Goal: Task Accomplishment & Management: Complete application form

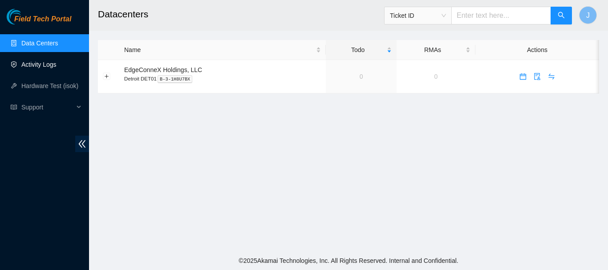
click at [37, 65] on link "Activity Logs" at bounding box center [38, 64] width 35 height 7
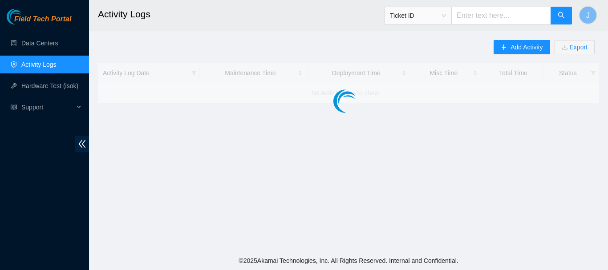
click at [37, 65] on link "Activity Logs" at bounding box center [38, 64] width 35 height 7
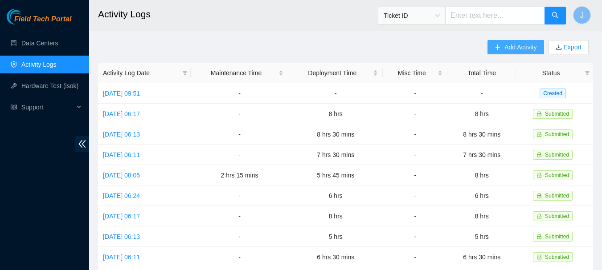
click at [506, 45] on span "Add Activity" at bounding box center [520, 47] width 32 height 10
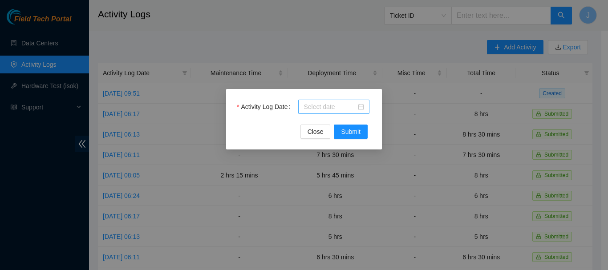
click at [361, 107] on div at bounding box center [334, 107] width 61 height 10
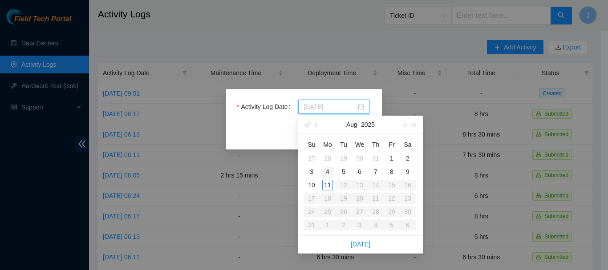
type input "[DATE]"
click at [327, 171] on div "4" at bounding box center [328, 172] width 11 height 11
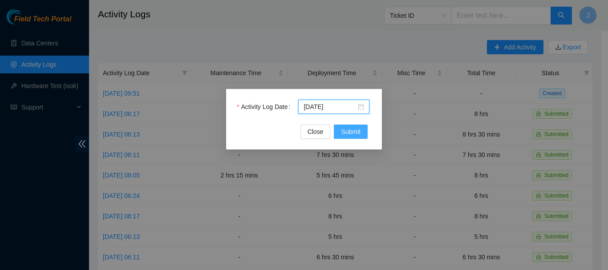
click at [352, 128] on span "Submit" at bounding box center [351, 132] width 20 height 10
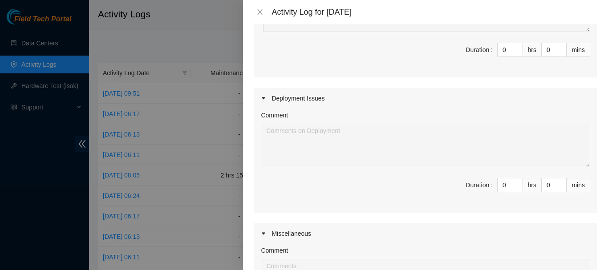
scroll to position [159, 0]
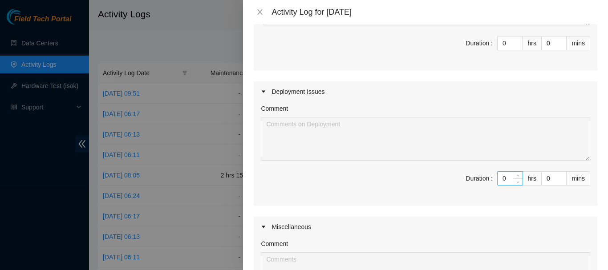
click at [502, 180] on input "0" at bounding box center [510, 178] width 25 height 13
drag, startPoint x: 502, startPoint y: 180, endPoint x: 482, endPoint y: 179, distance: 19.6
click at [482, 179] on span "Duration : 0 hrs 0 mins" at bounding box center [426, 183] width 330 height 25
type input "8"
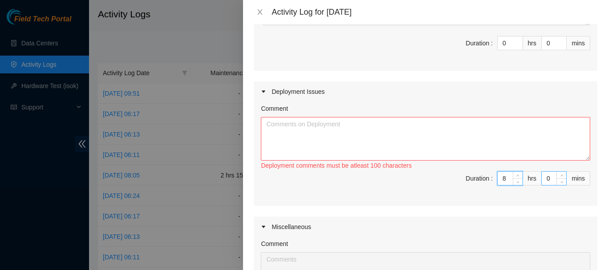
type input "8"
drag, startPoint x: 546, startPoint y: 179, endPoint x: 535, endPoint y: 179, distance: 10.7
click at [542, 179] on input "0" at bounding box center [554, 178] width 24 height 13
type input "1"
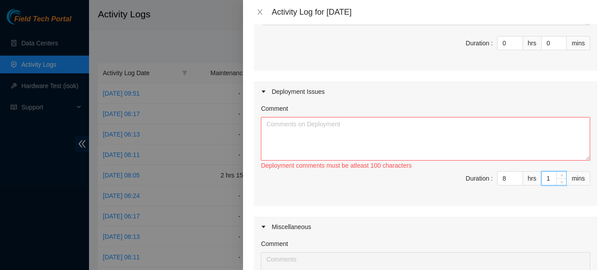
type input "15"
click at [500, 125] on textarea "Comment" at bounding box center [426, 139] width 330 height 44
paste textarea "5:45 to 6:30 Set up Do my tme sheet for last week 6:30 to 8:00 Print the labels…"
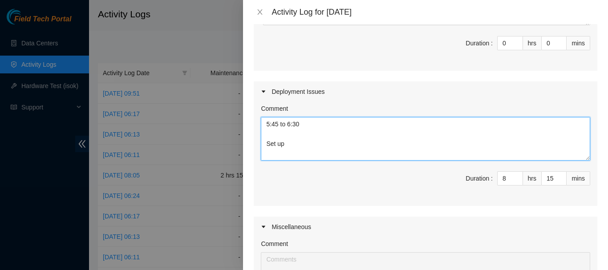
scroll to position [223, 0]
type textarea "5:45 to 6:30 Set up Do my tme sheet for last week 6:30 to 8:00 Print the labels…"
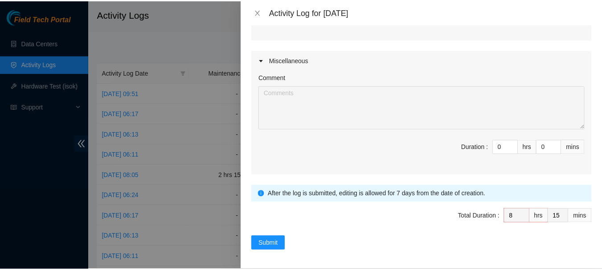
scroll to position [328, 0]
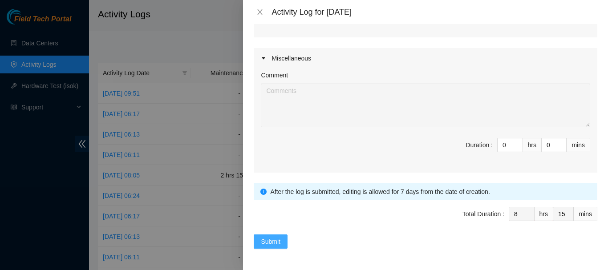
click at [267, 238] on span "Submit" at bounding box center [271, 242] width 20 height 10
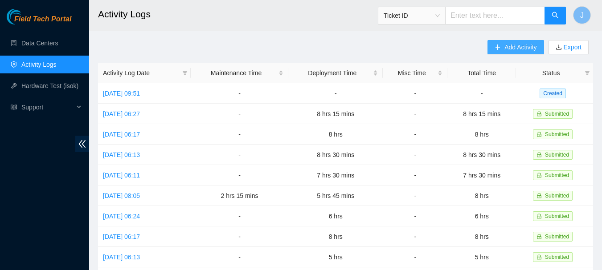
click at [497, 45] on icon "plus" at bounding box center [497, 47] width 6 height 6
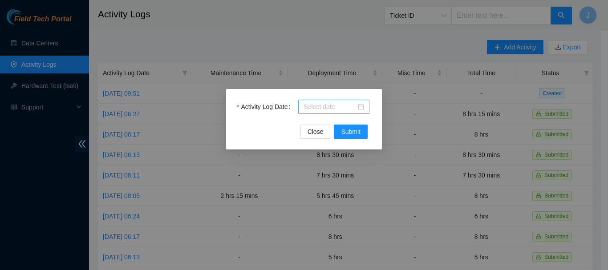
click at [360, 107] on div at bounding box center [334, 107] width 61 height 10
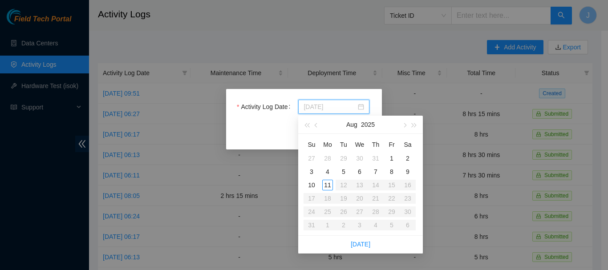
type input "[DATE]"
click at [346, 170] on div "5" at bounding box center [344, 172] width 11 height 11
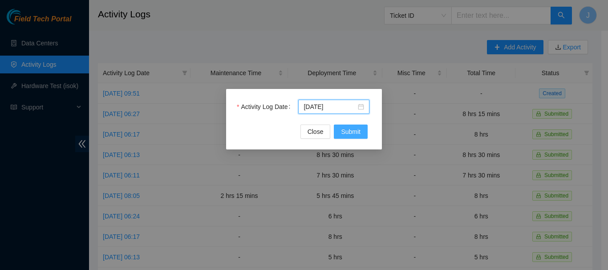
click at [354, 127] on button "Submit" at bounding box center [351, 132] width 34 height 14
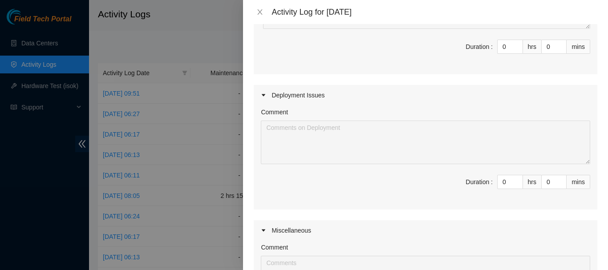
scroll to position [157, 0]
drag, startPoint x: 503, startPoint y: 180, endPoint x: 467, endPoint y: 183, distance: 36.2
click at [467, 183] on span "Duration : 0 hrs 0 mins" at bounding box center [426, 186] width 330 height 25
type input "8"
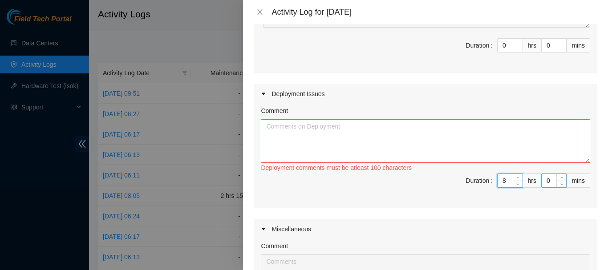
type input "8"
drag, startPoint x: 547, startPoint y: 184, endPoint x: 525, endPoint y: 182, distance: 21.5
click at [525, 182] on span "Duration : 8 hrs 0 mins" at bounding box center [426, 186] width 330 height 25
type input "3"
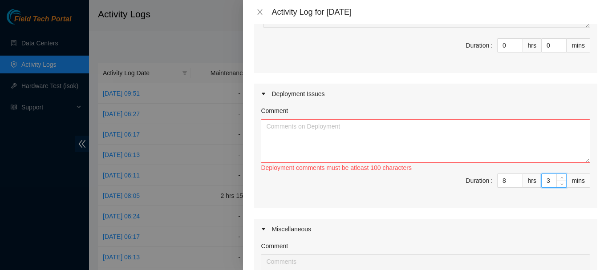
type input "30"
click at [514, 134] on textarea "Comment" at bounding box center [426, 141] width 330 height 44
paste textarea "Last SDN region upgrade 5:30 to 5:45 Set up 5:45 to 9:30 get set up for the SDN…"
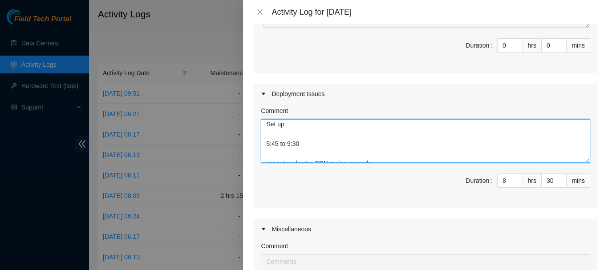
scroll to position [2, 0]
type textarea "Last SDN region upgrade 5:30 to 5:45 Set up 5:45 to 9:30 get set up for the SDN…"
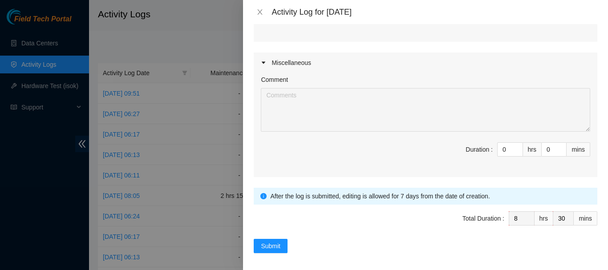
scroll to position [328, 0]
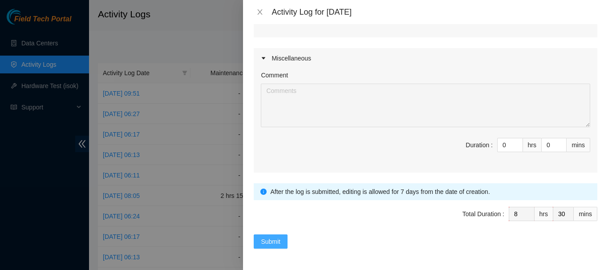
click at [267, 242] on span "Submit" at bounding box center [271, 242] width 20 height 10
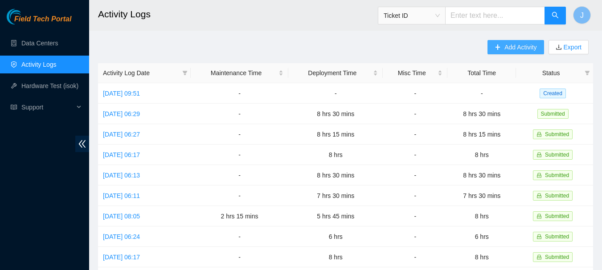
click at [512, 45] on span "Add Activity" at bounding box center [520, 47] width 32 height 10
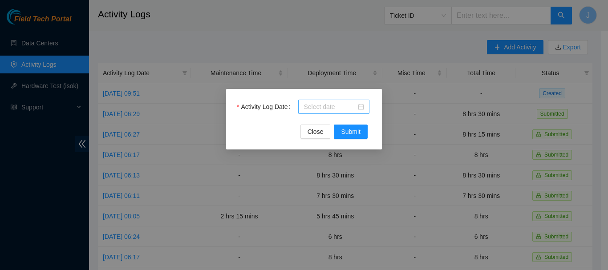
click at [362, 105] on div at bounding box center [334, 107] width 61 height 10
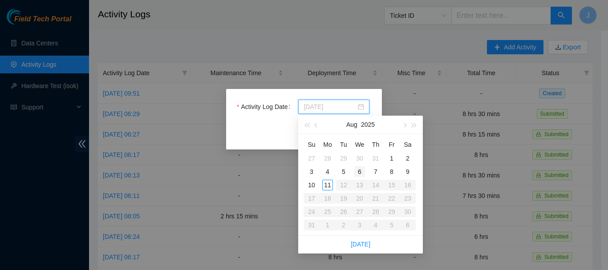
type input "[DATE]"
click at [359, 172] on div "6" at bounding box center [360, 172] width 11 height 11
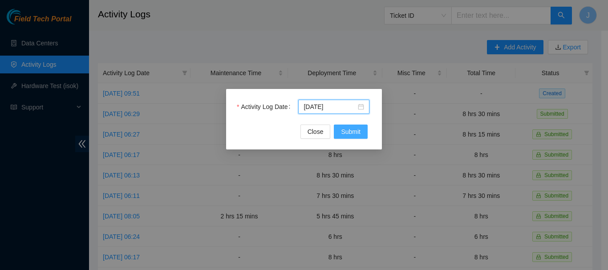
click at [350, 131] on span "Submit" at bounding box center [351, 132] width 20 height 10
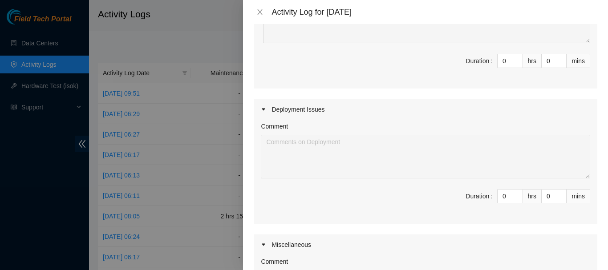
scroll to position [143, 0]
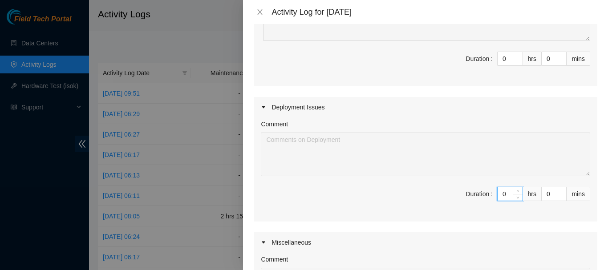
drag, startPoint x: 504, startPoint y: 194, endPoint x: 472, endPoint y: 199, distance: 32.0
click at [472, 199] on span "Duration : 0 hrs 0 mins" at bounding box center [426, 199] width 330 height 25
type input "8"
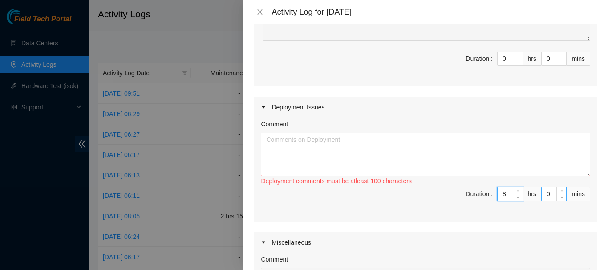
type input "8"
drag, startPoint x: 547, startPoint y: 195, endPoint x: 523, endPoint y: 195, distance: 24.1
click at [523, 195] on span "Duration : 8 hrs 0 mins" at bounding box center [426, 199] width 330 height 25
type input "4"
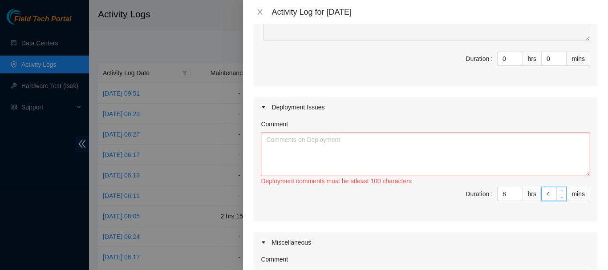
type input "45"
click at [493, 141] on textarea "Comment" at bounding box center [426, 155] width 330 height 44
paste textarea "5:15 to 5:30 Set up 5:30 to 2:00 Package the three server from [DATE]. Print ou…"
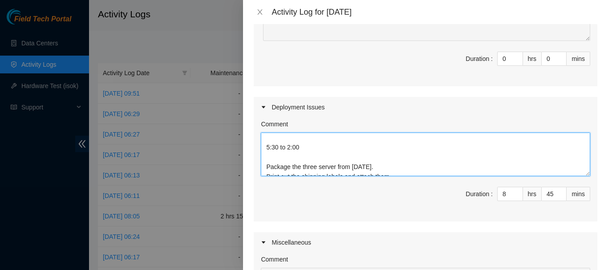
scroll to position [2, 0]
type textarea "5:15 to 5:30 Set up 5:30 to 2:00 Package the three server from [DATE]. Print ou…"
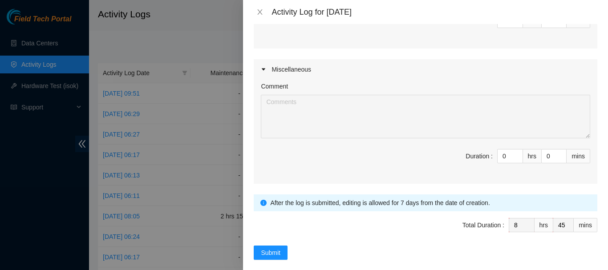
scroll to position [328, 0]
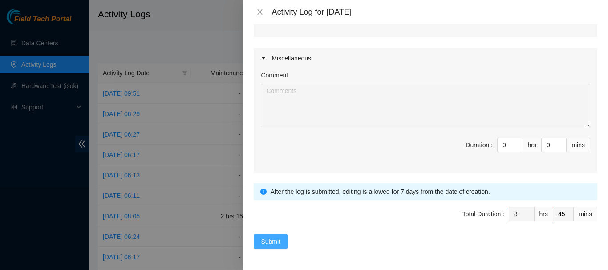
click at [265, 238] on span "Submit" at bounding box center [271, 242] width 20 height 10
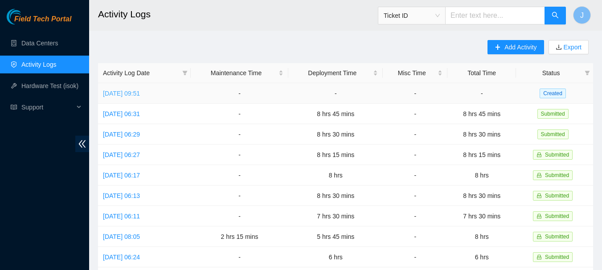
click at [128, 90] on link "[DATE] 09:51" at bounding box center [121, 93] width 37 height 7
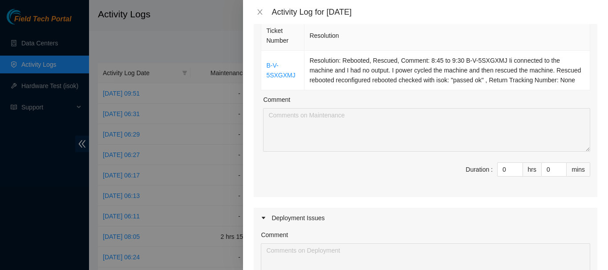
scroll to position [116, 0]
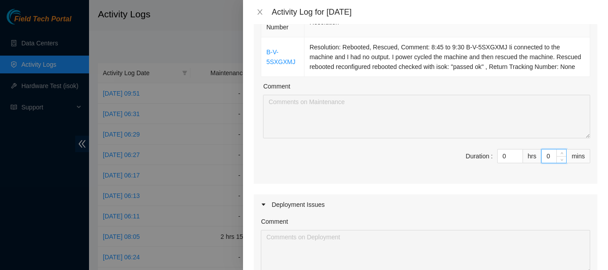
drag, startPoint x: 549, startPoint y: 155, endPoint x: 529, endPoint y: 155, distance: 19.6
click at [529, 155] on span "Duration : 0 hrs 0 mins" at bounding box center [426, 161] width 330 height 25
type input "4"
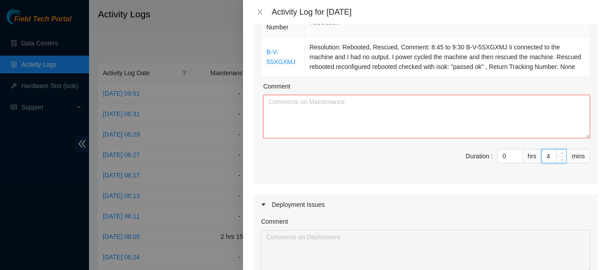
type input "45"
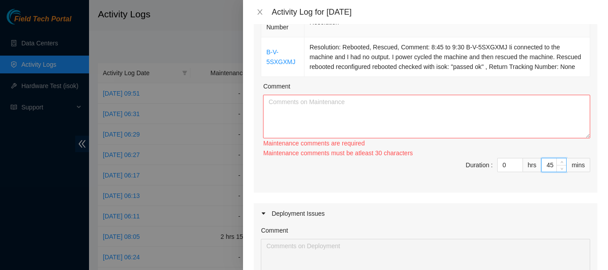
type input "45"
click at [469, 106] on textarea "Comment" at bounding box center [426, 117] width 327 height 44
paste textarea "6:00 to 6:15 set up 6:15 to 7:15 Print out he shipping fo rthe box create Attac…"
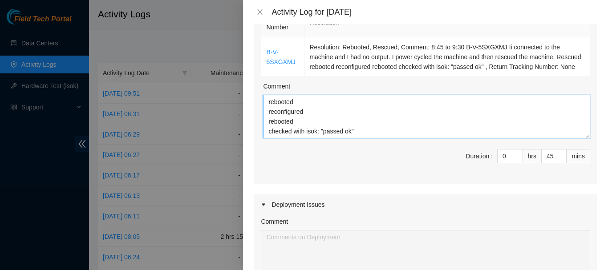
scroll to position [78, 0]
type textarea "8:45 to 9:30 B-V-5SXGXMJ Ii connected to the machine and I had no output. I pow…"
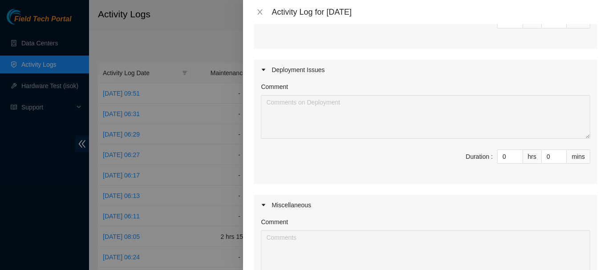
scroll to position [263, 0]
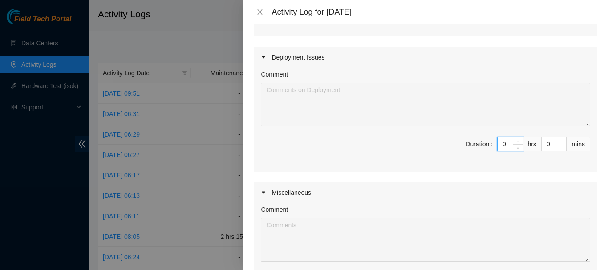
drag, startPoint x: 501, startPoint y: 145, endPoint x: 479, endPoint y: 146, distance: 21.8
click at [479, 146] on span "Duration : 0 hrs 0 mins" at bounding box center [426, 149] width 330 height 25
type input "7"
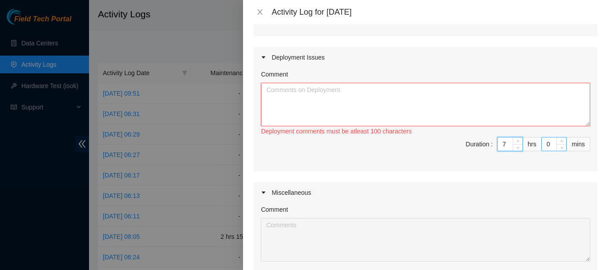
type input "7"
drag, startPoint x: 546, startPoint y: 144, endPoint x: 535, endPoint y: 144, distance: 10.7
click at [542, 144] on input "0" at bounding box center [554, 144] width 24 height 13
type input "1"
type input "46"
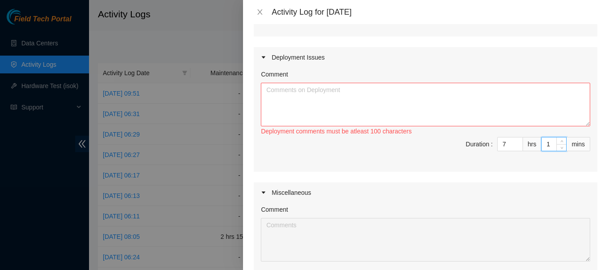
type input "15"
type input "8"
type input "0"
type input "15"
click at [489, 101] on textarea "Comment" at bounding box center [426, 105] width 330 height 44
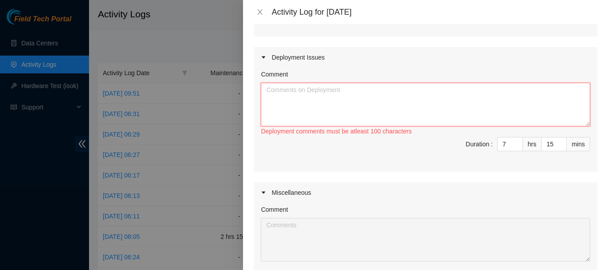
paste textarea "6:00 to 6:15 set up 6:15 to 7:15 Print out he shipping fo rthe box create Attac…"
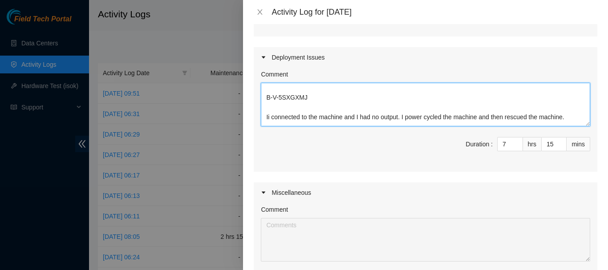
scroll to position [149, 0]
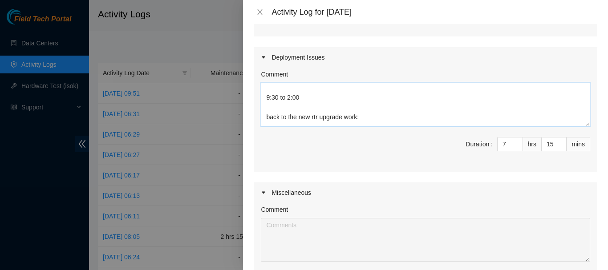
type textarea "6:00 to 6:15 set up 6:15 to 7:15 Print out he shipping fo rthe box create Attac…"
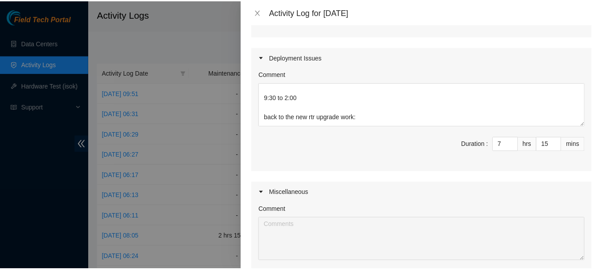
scroll to position [398, 0]
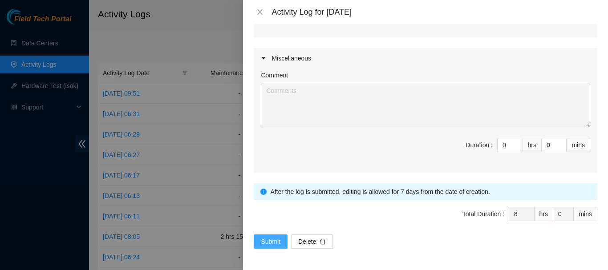
click at [268, 240] on span "Submit" at bounding box center [271, 242] width 20 height 10
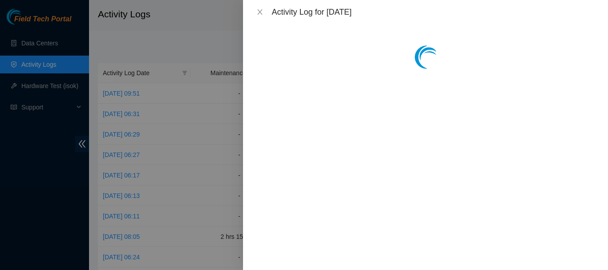
scroll to position [0, 0]
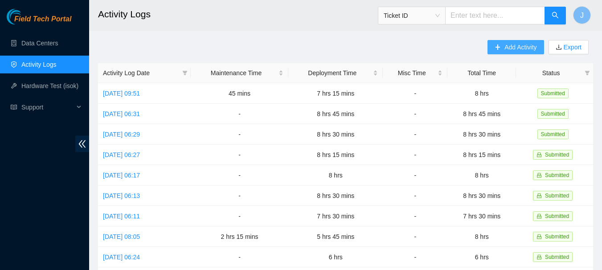
click at [516, 48] on span "Add Activity" at bounding box center [520, 47] width 32 height 10
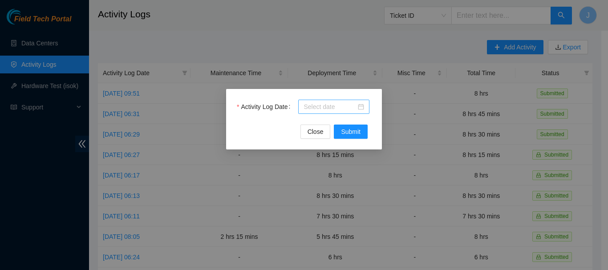
click at [359, 103] on div at bounding box center [334, 107] width 61 height 10
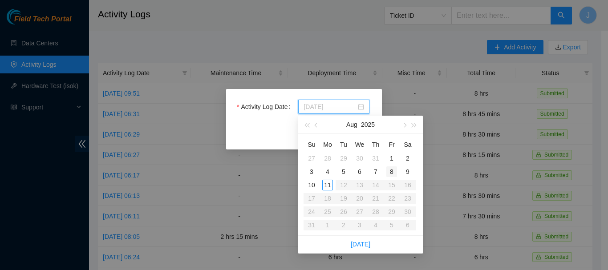
type input "[DATE]"
click at [392, 169] on div "8" at bounding box center [392, 172] width 11 height 11
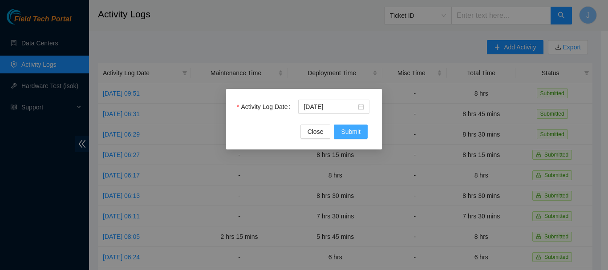
click at [351, 130] on span "Submit" at bounding box center [351, 132] width 20 height 10
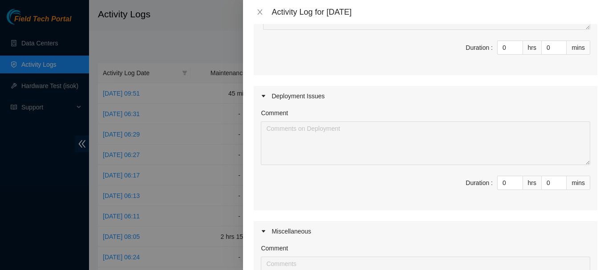
scroll to position [159, 0]
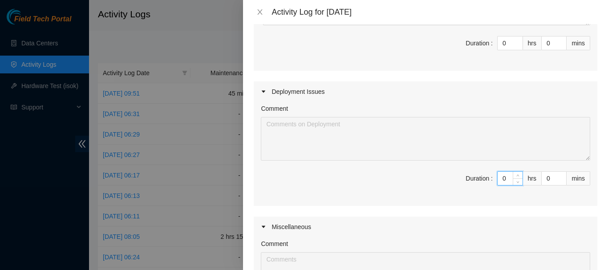
drag, startPoint x: 503, startPoint y: 180, endPoint x: 480, endPoint y: 176, distance: 22.9
click at [480, 176] on span "Duration : 0 hrs 0 mins" at bounding box center [426, 183] width 330 height 25
type input "6"
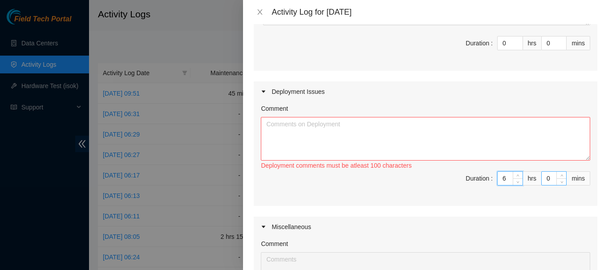
type input "6"
drag, startPoint x: 545, startPoint y: 179, endPoint x: 531, endPoint y: 177, distance: 14.4
click at [531, 177] on span "Duration : 6 hrs 0 mins" at bounding box center [426, 183] width 330 height 25
type input "3"
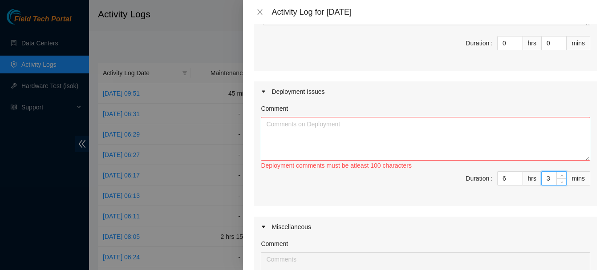
type input "30"
click at [502, 134] on textarea "Comment" at bounding box center [426, 139] width 330 height 44
paste textarea "5:00 to 5:15 Set up 5:15 to 6:00 Check out and make sure I have the right circu…"
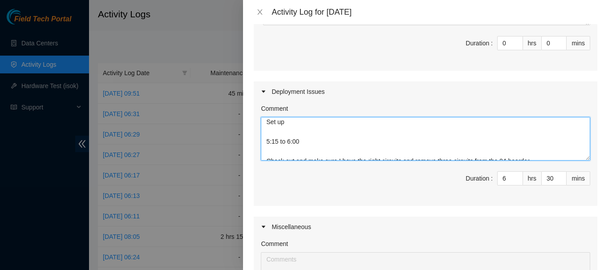
scroll to position [2, 0]
type textarea "5:00 to 5:15 Set up 5:15 to 6:00 Check out and make sure I have the right circu…"
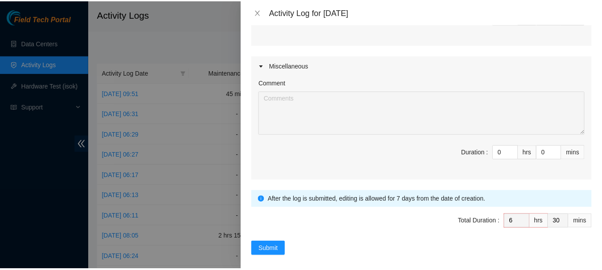
scroll to position [328, 0]
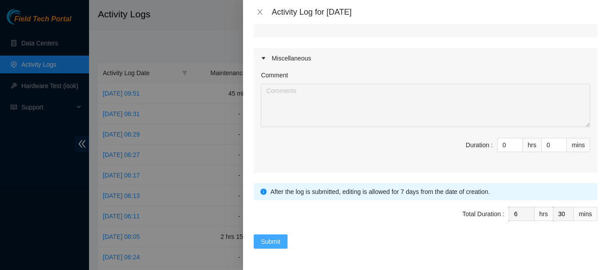
click at [264, 241] on span "Submit" at bounding box center [271, 242] width 20 height 10
